Goal: Task Accomplishment & Management: Complete application form

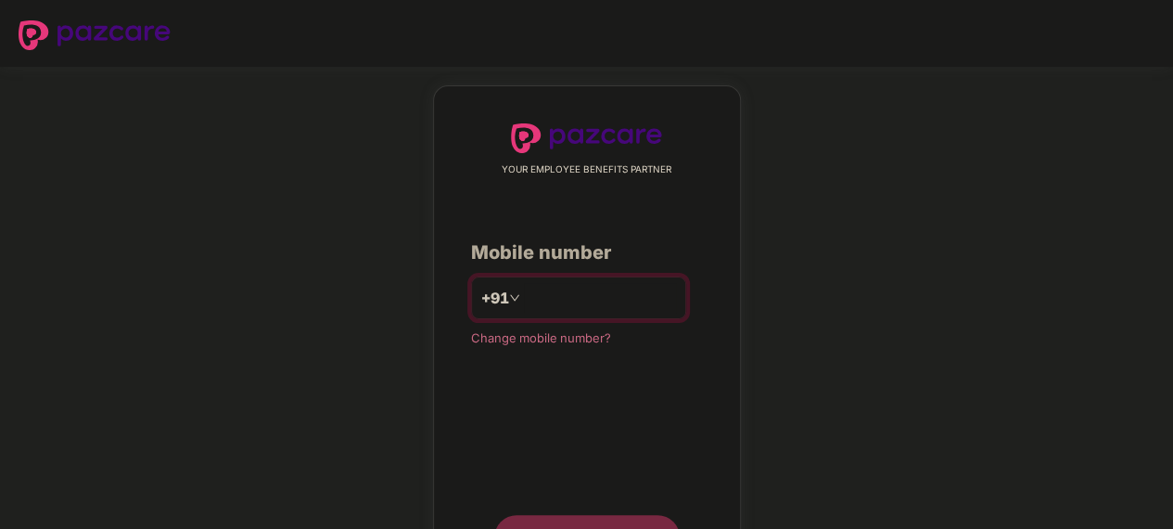
click at [574, 289] on input "number" at bounding box center [600, 298] width 152 height 30
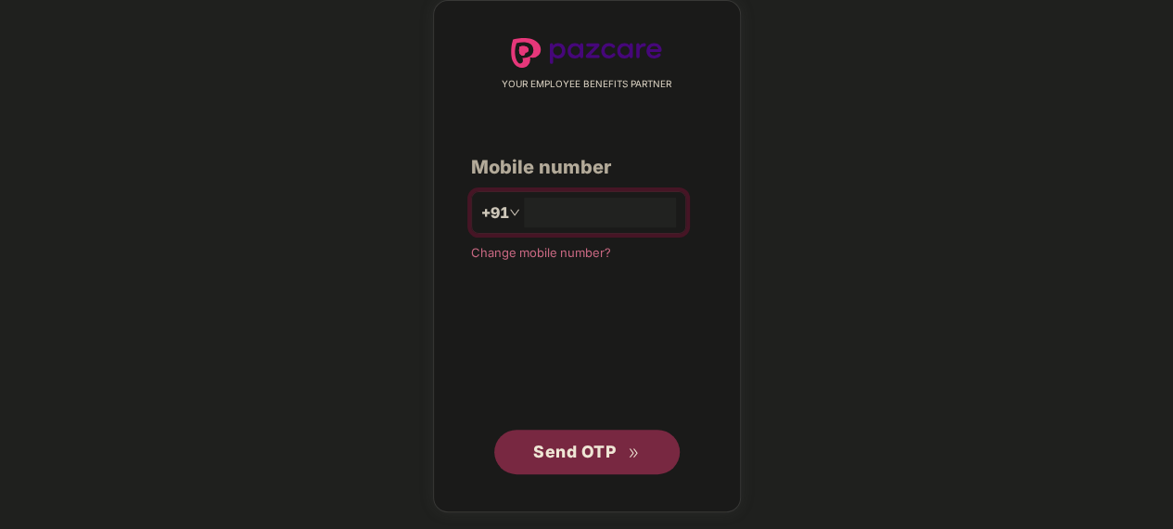
type input "**********"
click at [620, 445] on span "Send OTP" at bounding box center [586, 454] width 107 height 26
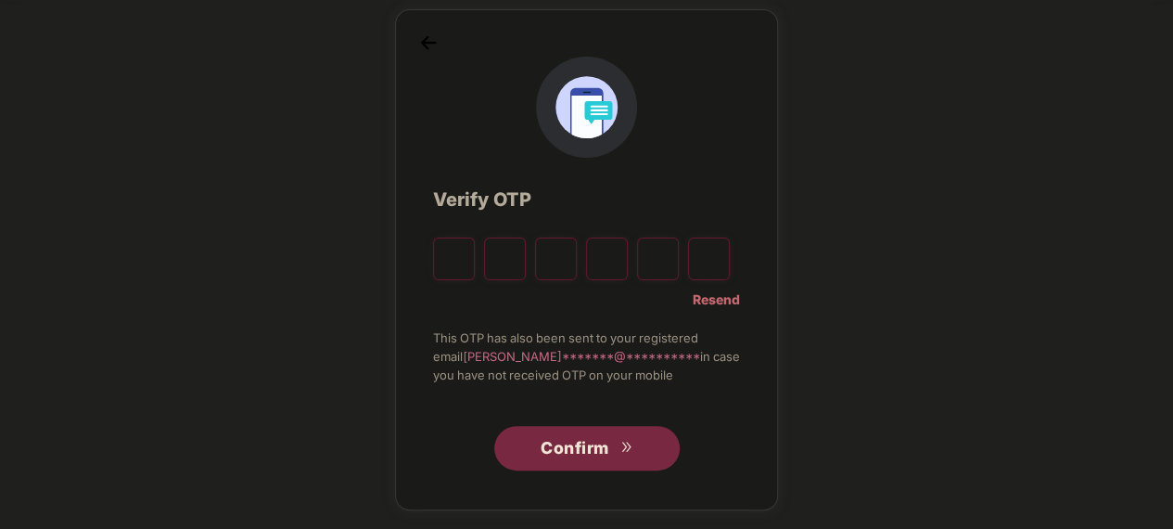
scroll to position [76, 0]
type input "*"
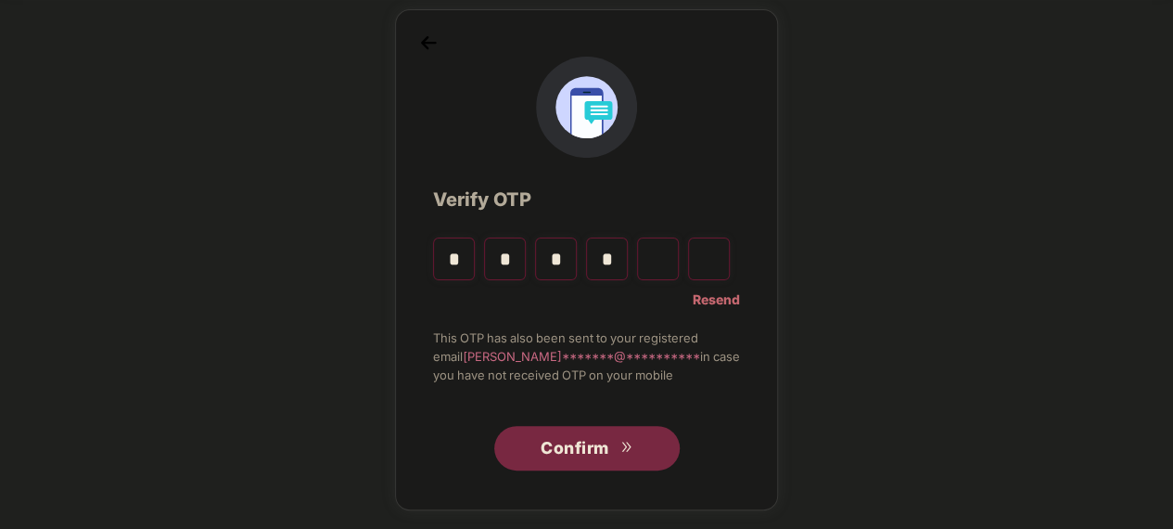
type input "*"
